Goal: Task Accomplishment & Management: Use online tool/utility

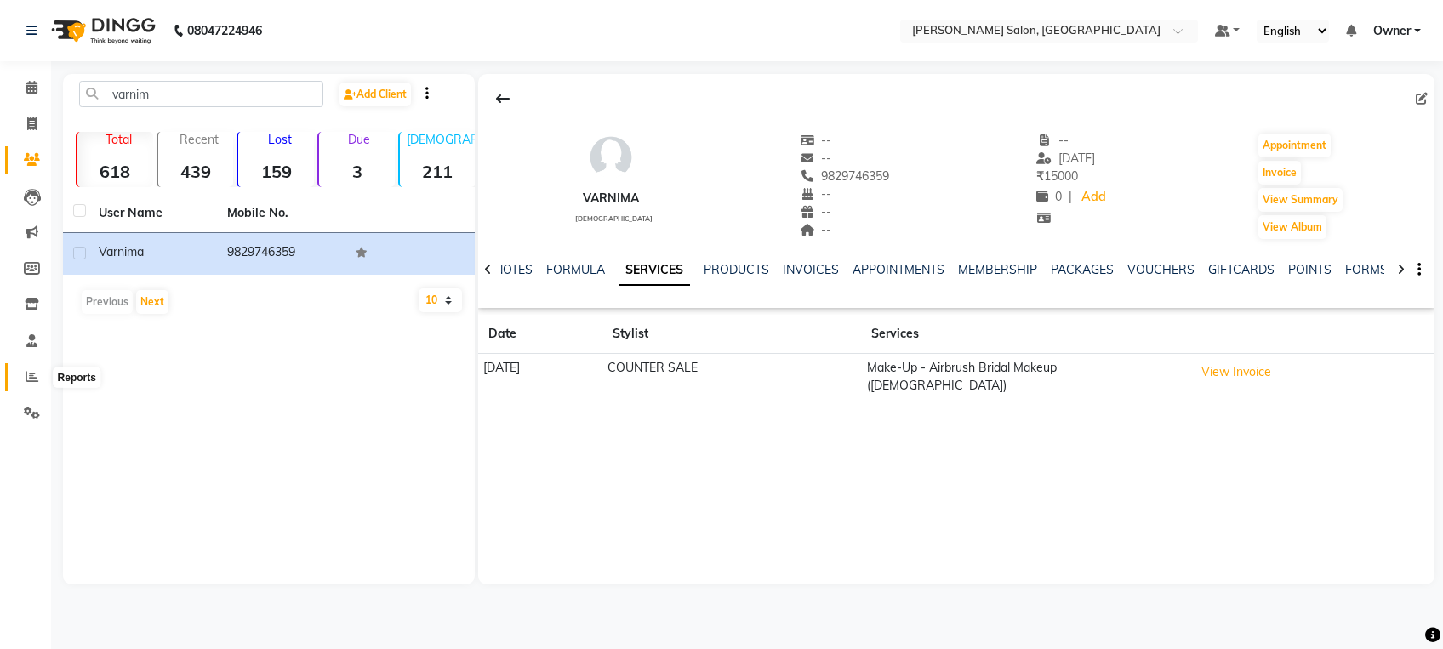
click at [29, 373] on icon at bounding box center [32, 376] width 13 height 13
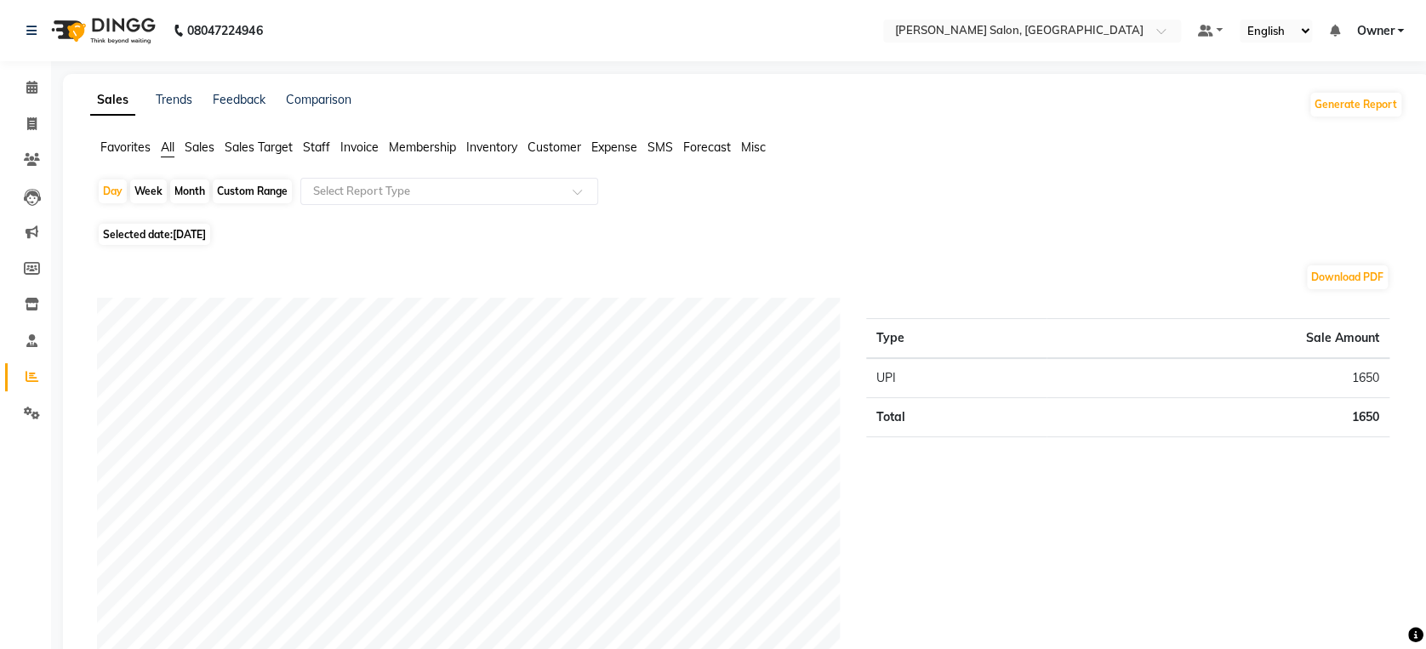
click at [184, 184] on div "Month" at bounding box center [189, 192] width 39 height 24
select select "9"
select select "2025"
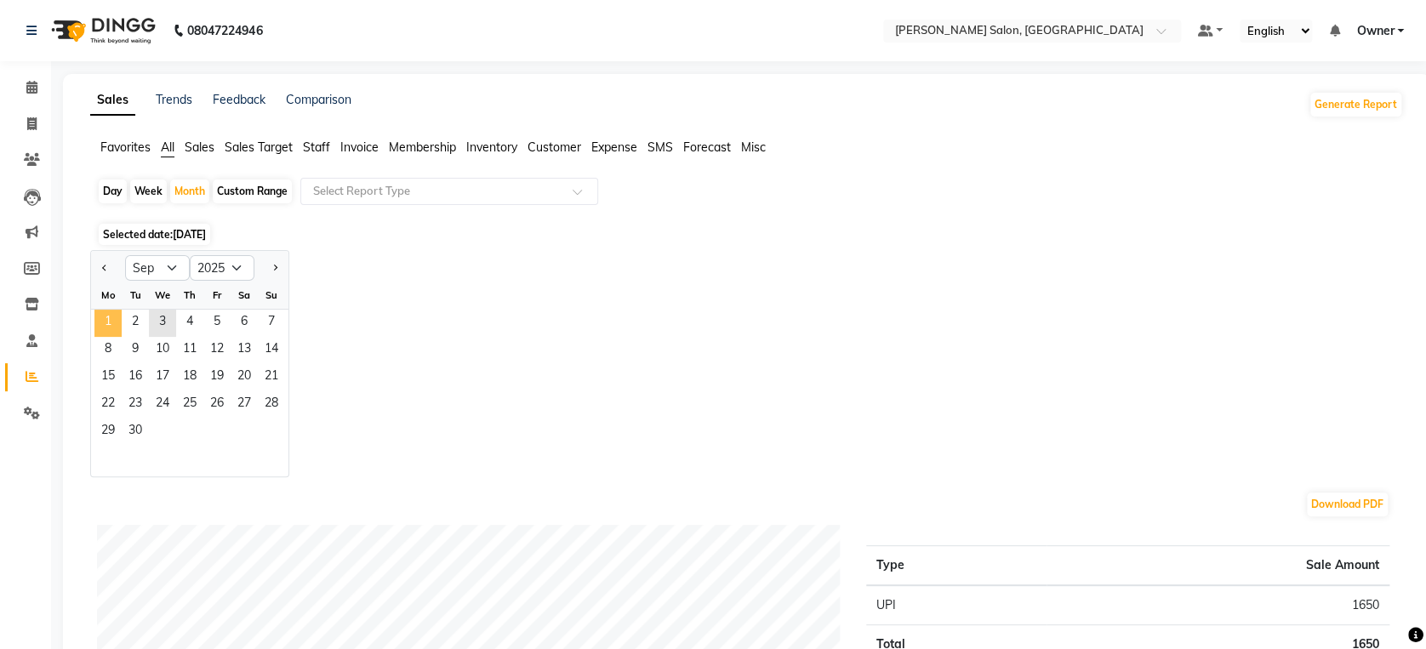
click at [112, 326] on span "1" at bounding box center [107, 323] width 27 height 27
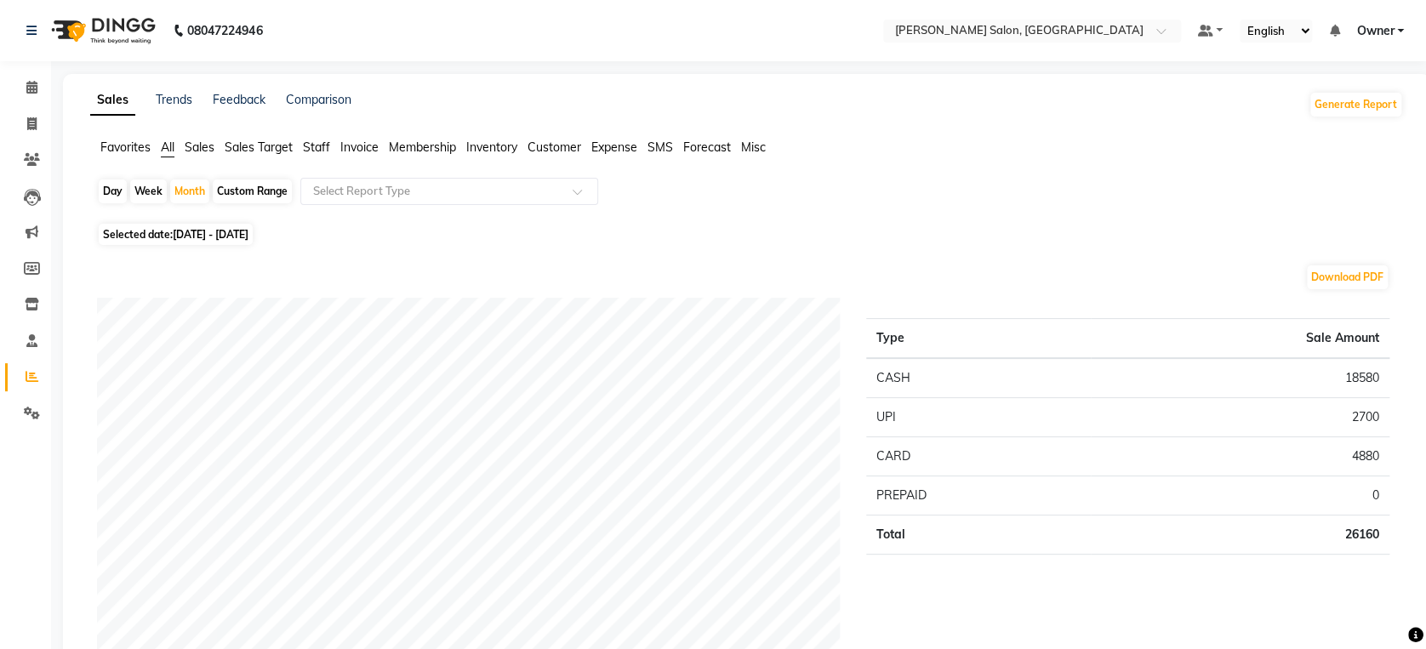
click at [248, 232] on span "[DATE] - [DATE]" at bounding box center [211, 234] width 76 height 13
select select "9"
select select "2025"
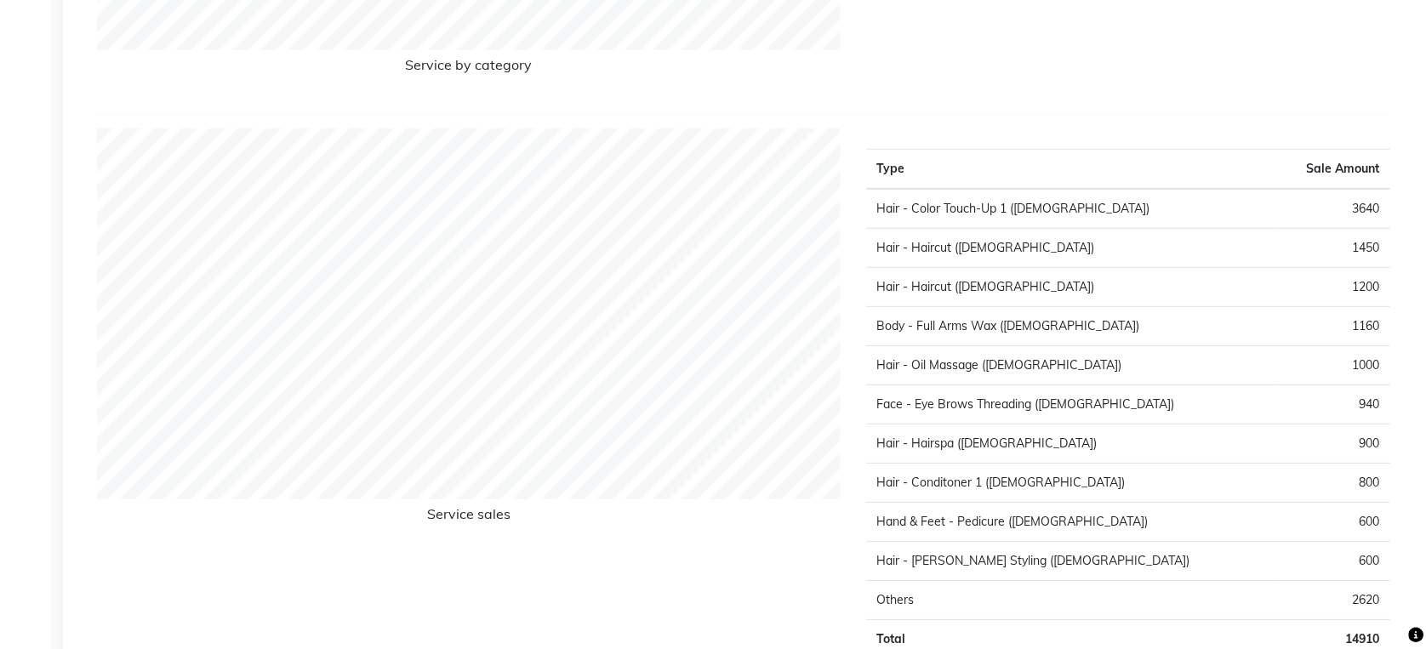
scroll to position [2465, 0]
